Goal: Transaction & Acquisition: Obtain resource

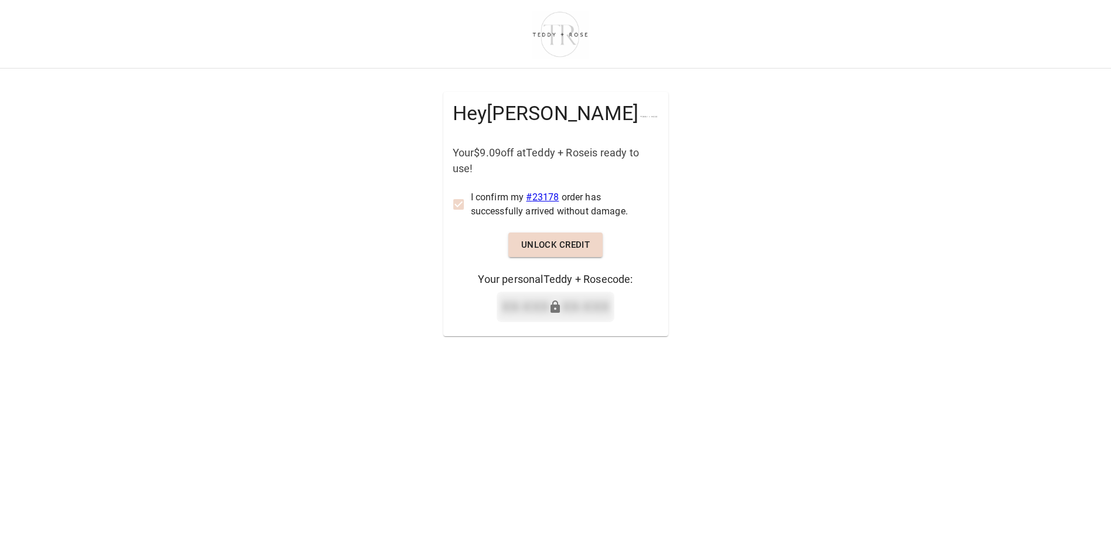
click at [544, 196] on link "# 23178" at bounding box center [542, 196] width 33 height 11
click at [570, 242] on button "Unlock Credit" at bounding box center [555, 244] width 95 height 25
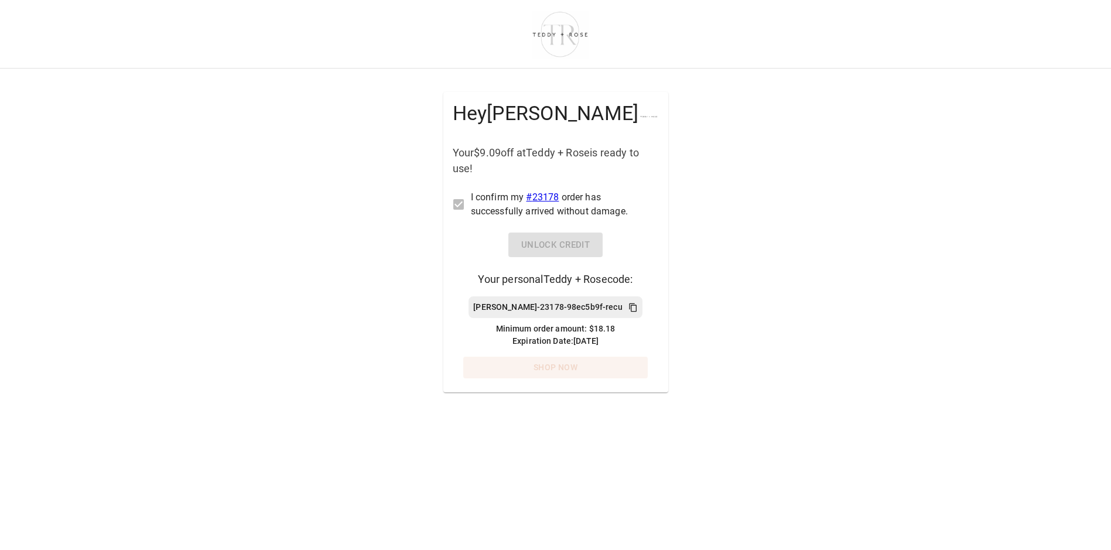
click at [543, 365] on link "Shop Now" at bounding box center [555, 368] width 185 height 22
